Goal: Information Seeking & Learning: Learn about a topic

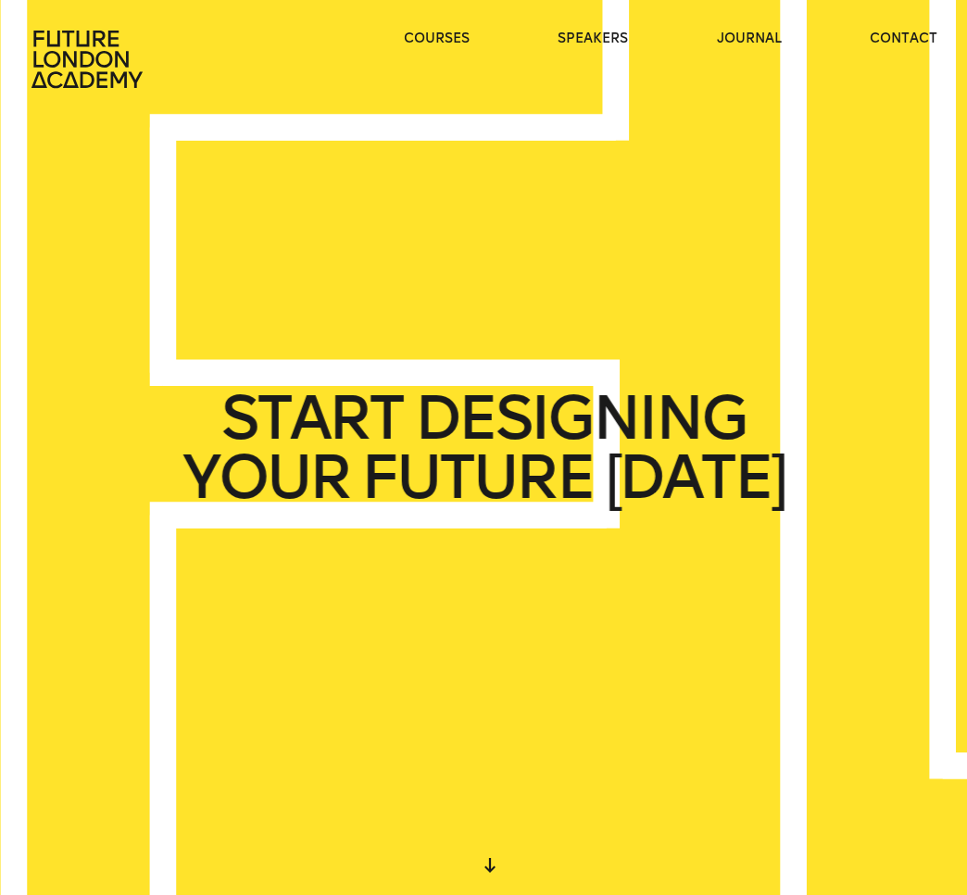
click at [474, 44] on ul "courses speakers journal contact" at bounding box center [670, 59] width 533 height 59
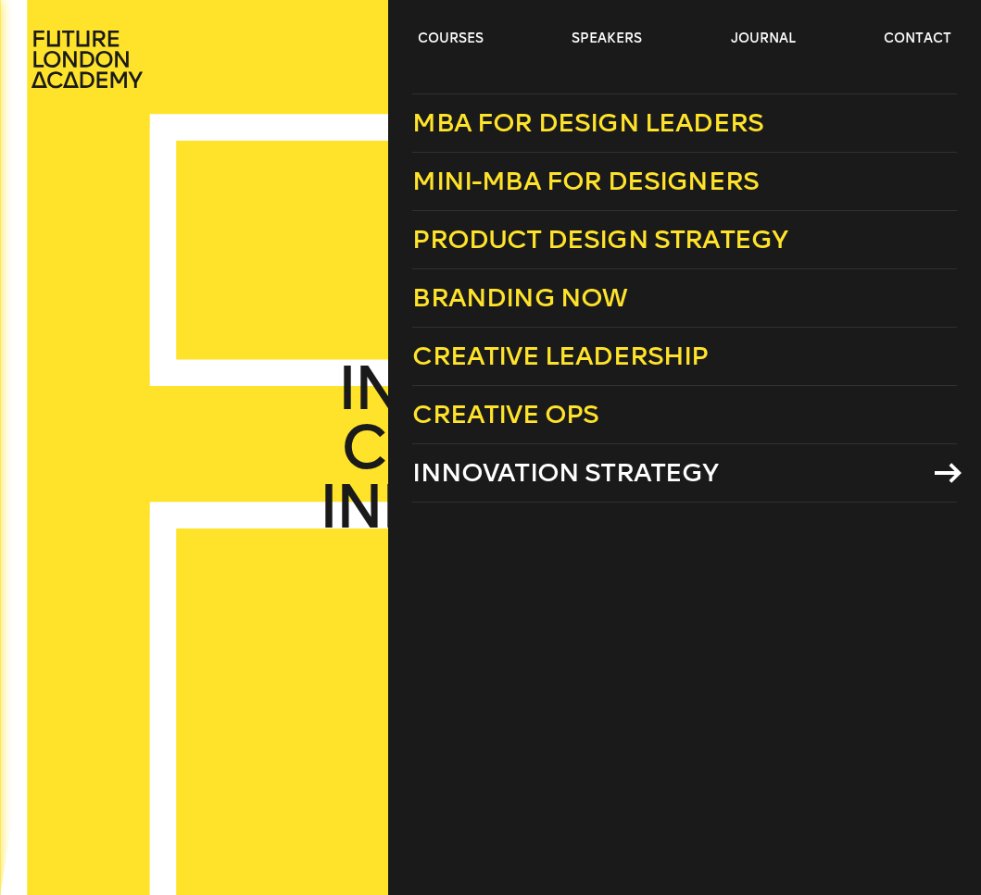
click at [688, 473] on span "Innovation Strategy" at bounding box center [565, 472] width 306 height 31
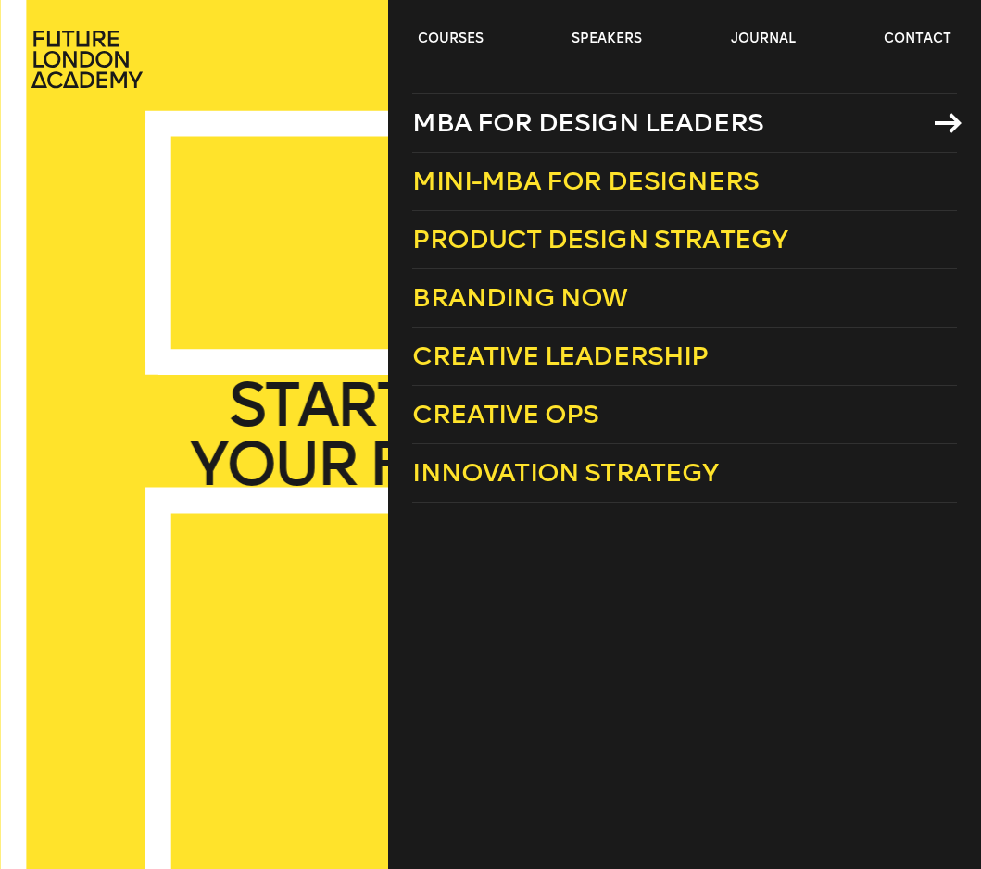
click at [595, 129] on span "MBA for Design Leaders" at bounding box center [587, 122] width 351 height 31
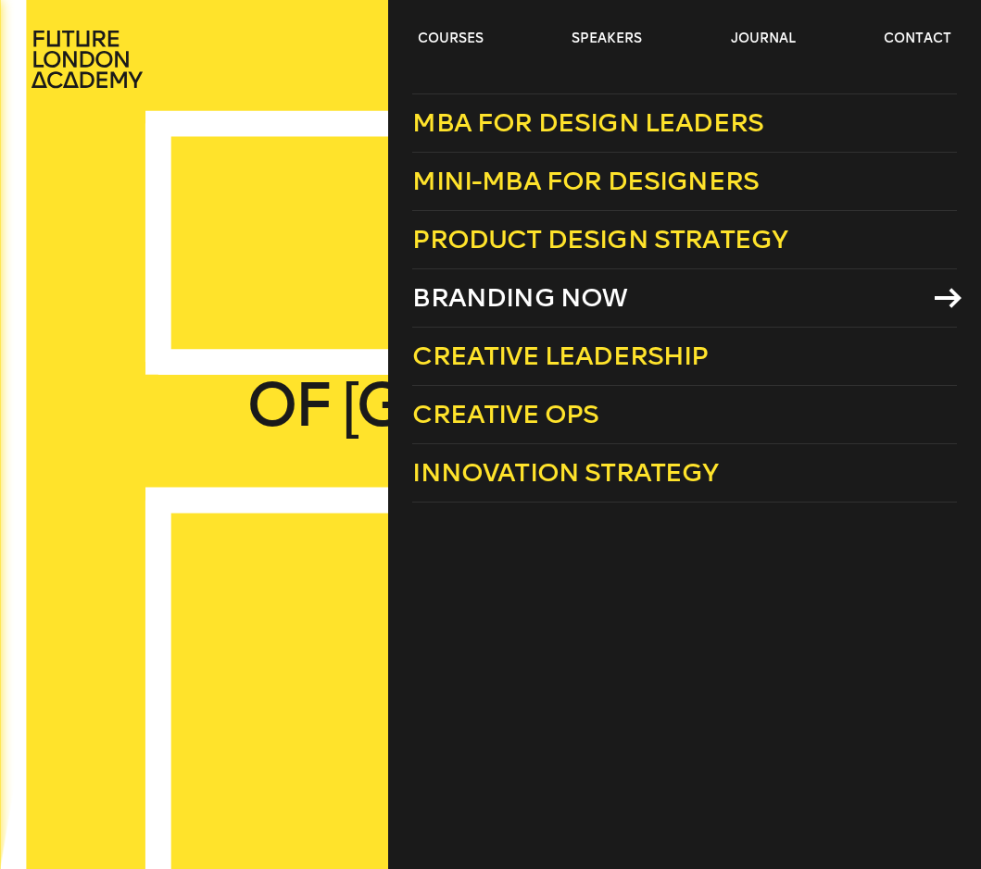
click at [608, 294] on span "Branding Now" at bounding box center [519, 297] width 215 height 31
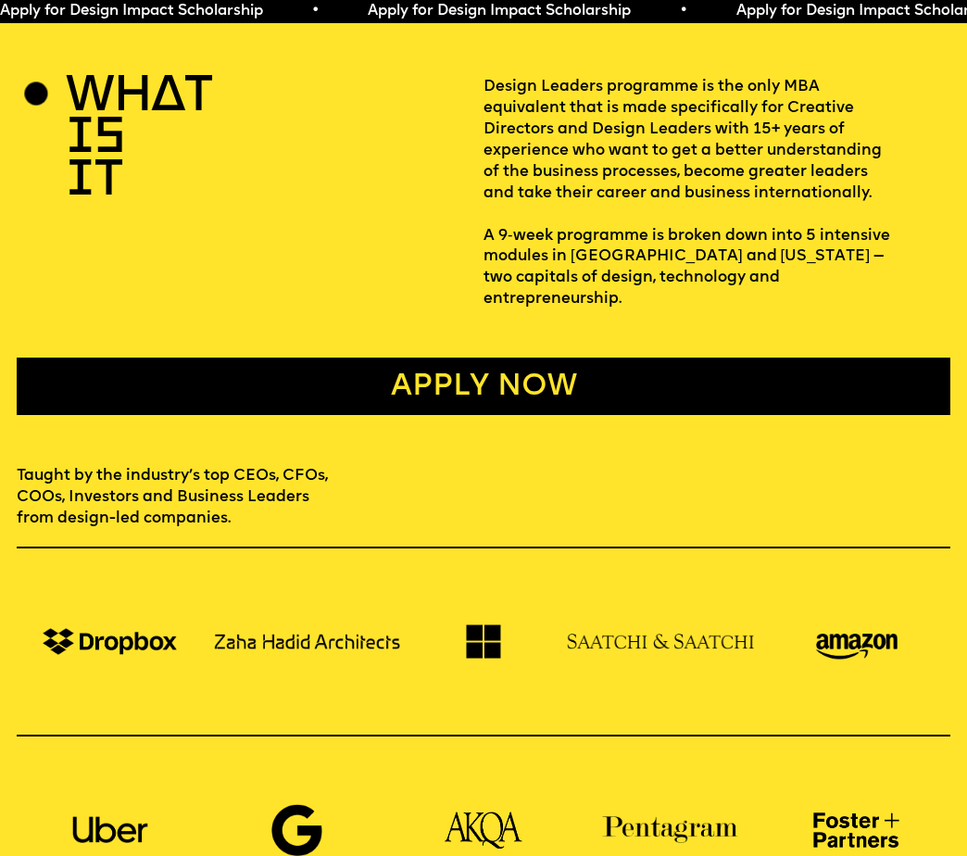
scroll to position [544, 0]
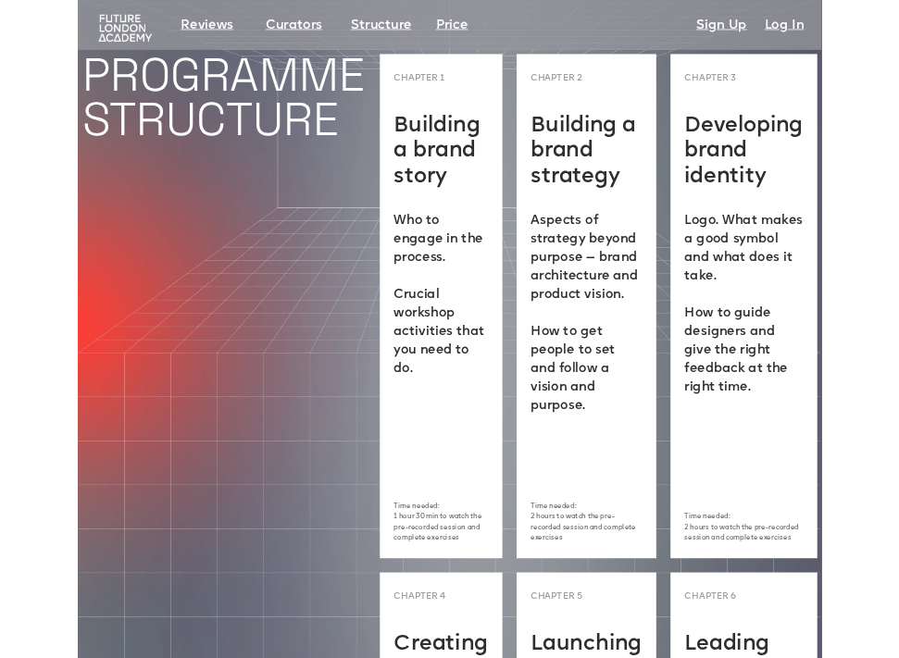
scroll to position [4613, 0]
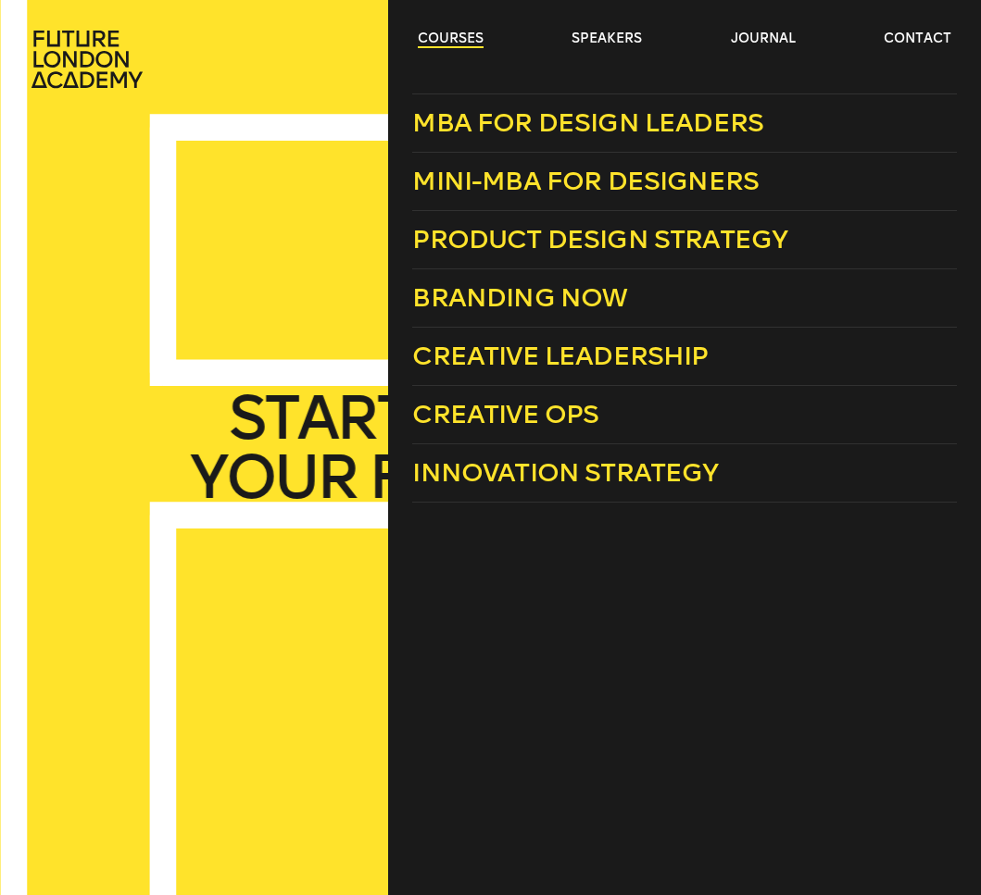
click at [419, 33] on link "courses" at bounding box center [451, 39] width 66 height 19
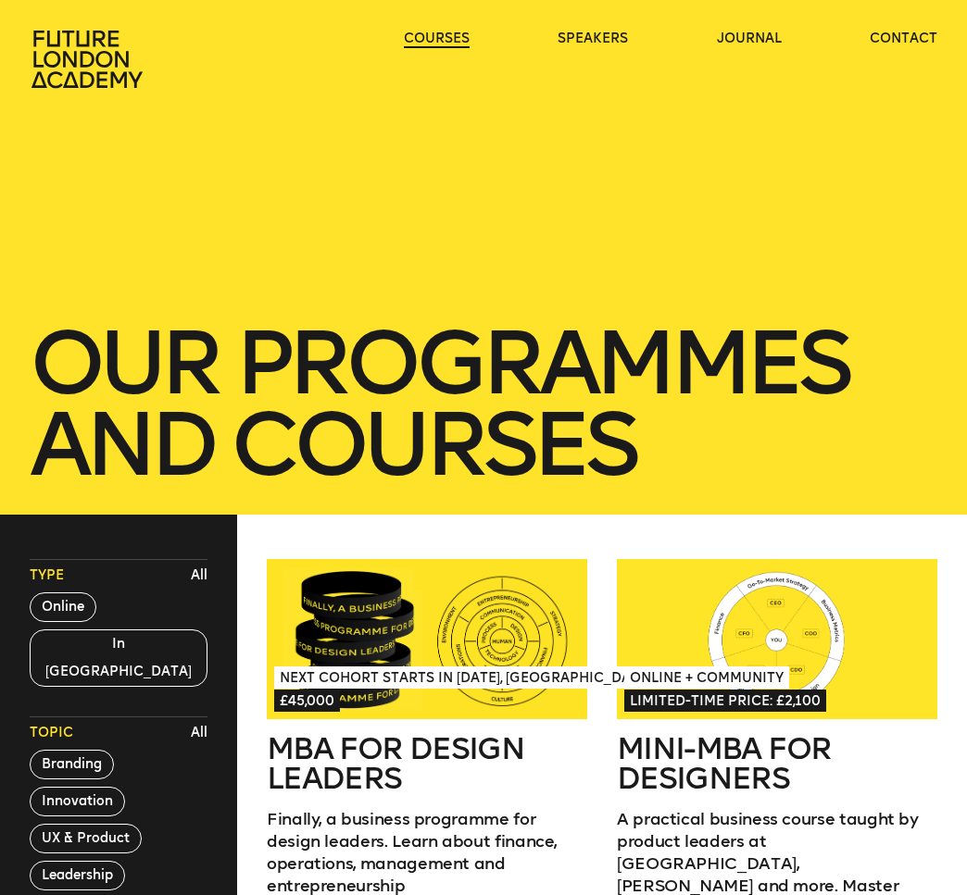
click at [418, 34] on link "courses" at bounding box center [437, 39] width 66 height 19
click at [452, 37] on link "courses" at bounding box center [437, 39] width 66 height 19
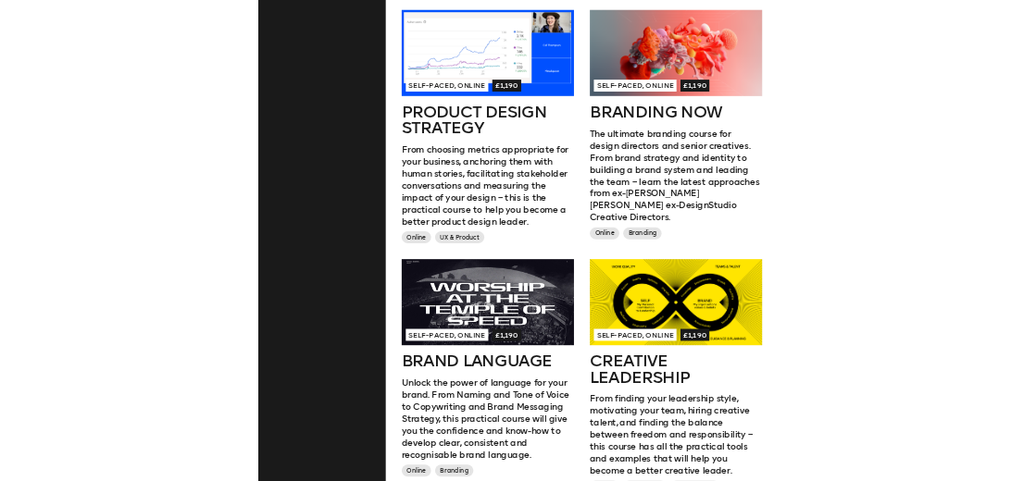
scroll to position [1184, 0]
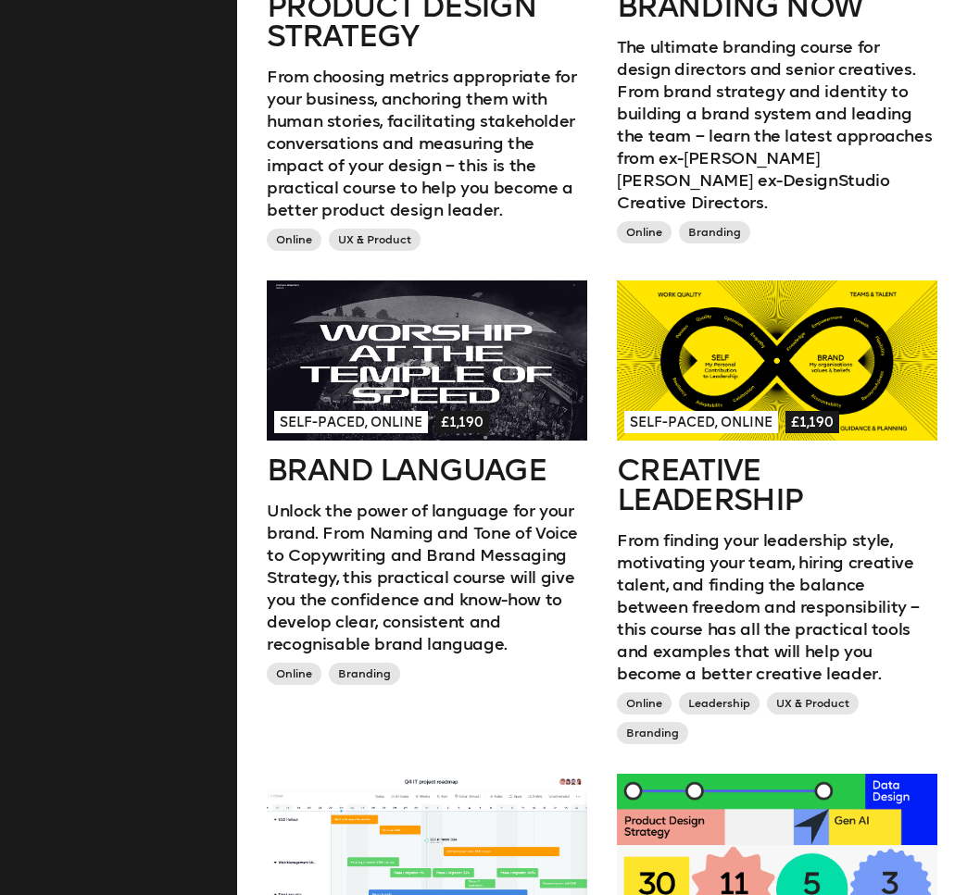
drag, startPoint x: 702, startPoint y: 469, endPoint x: 702, endPoint y: 443, distance: 25.9
click at [702, 469] on h2 "Creative Leadership" at bounding box center [777, 485] width 320 height 59
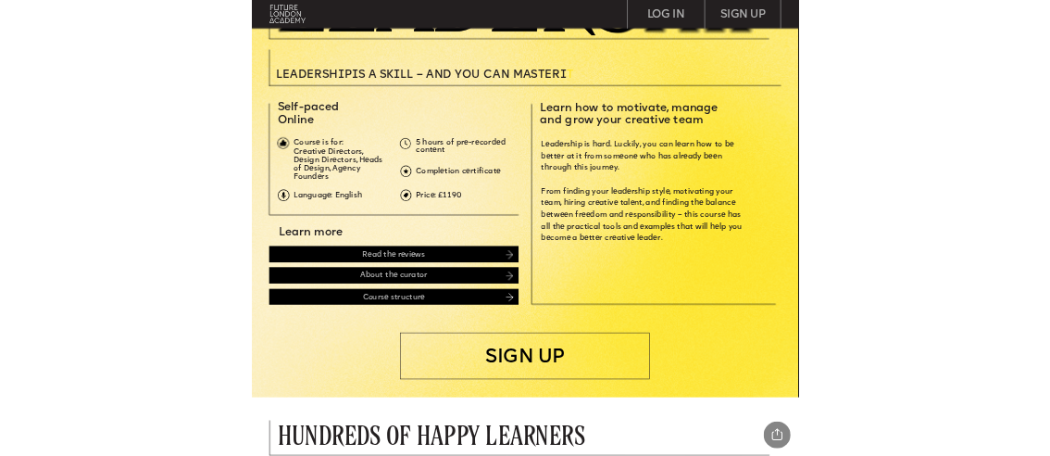
scroll to position [224, 0]
